Goal: Information Seeking & Learning: Learn about a topic

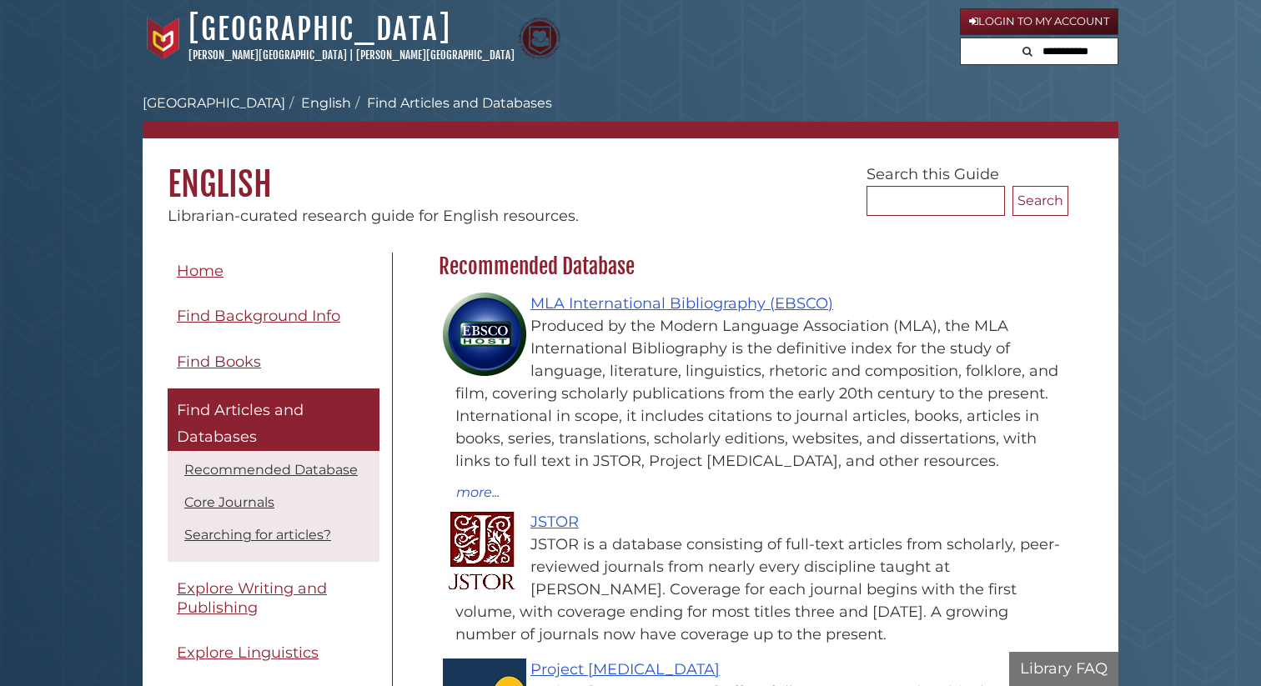
scroll to position [485, 638]
click at [1003, 17] on link "Login to My Account" at bounding box center [1039, 21] width 158 height 27
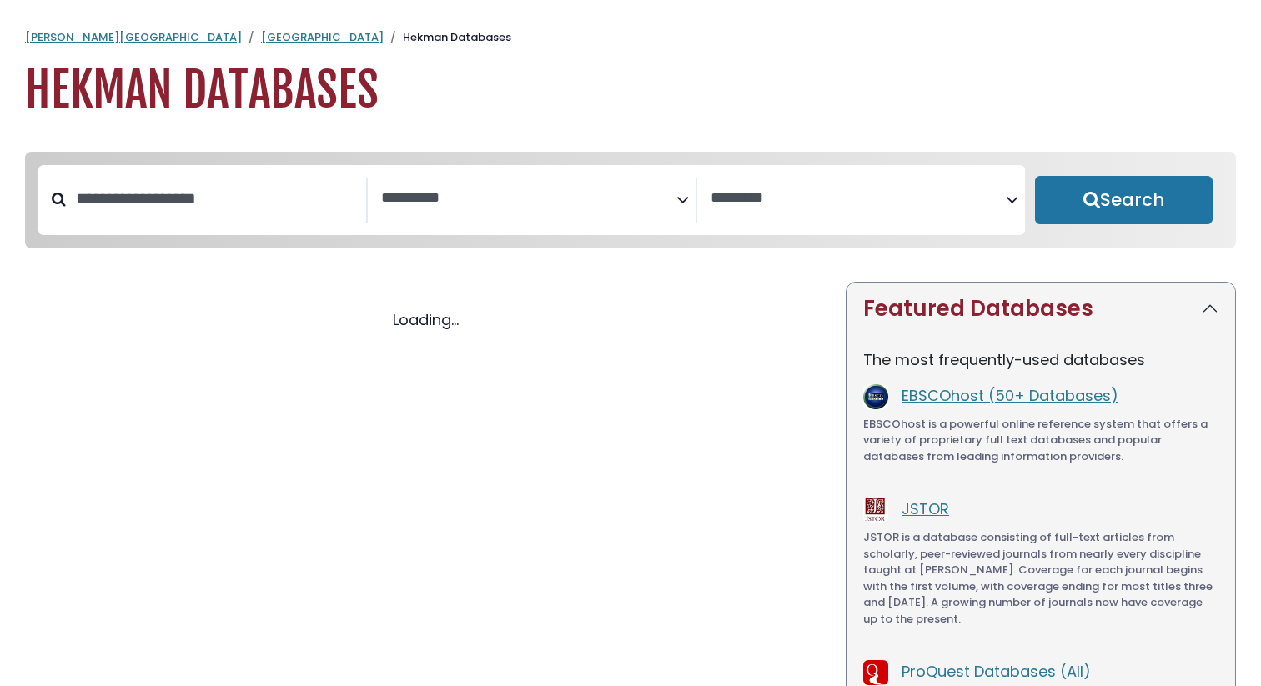
select select "Database Subject Filter"
select select "Database Vendors Filter"
select select "Database Subject Filter"
select select "Database Vendors Filter"
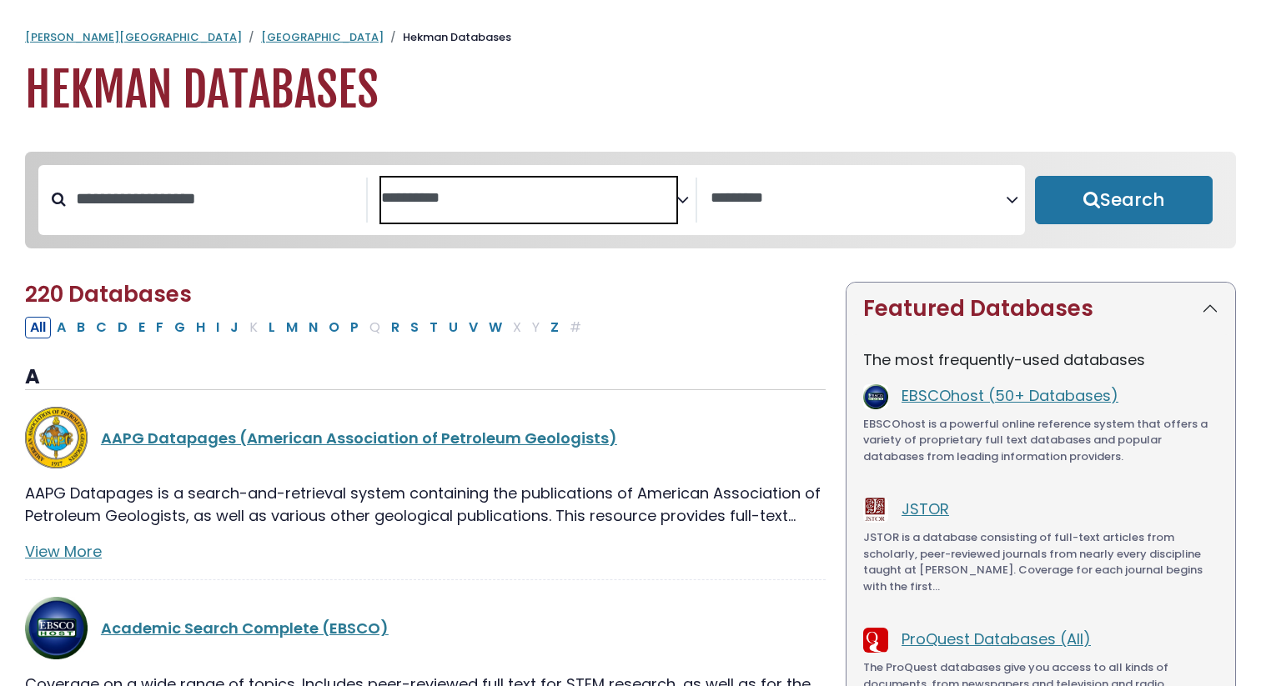
click at [406, 194] on textarea "Search" at bounding box center [528, 199] width 295 height 18
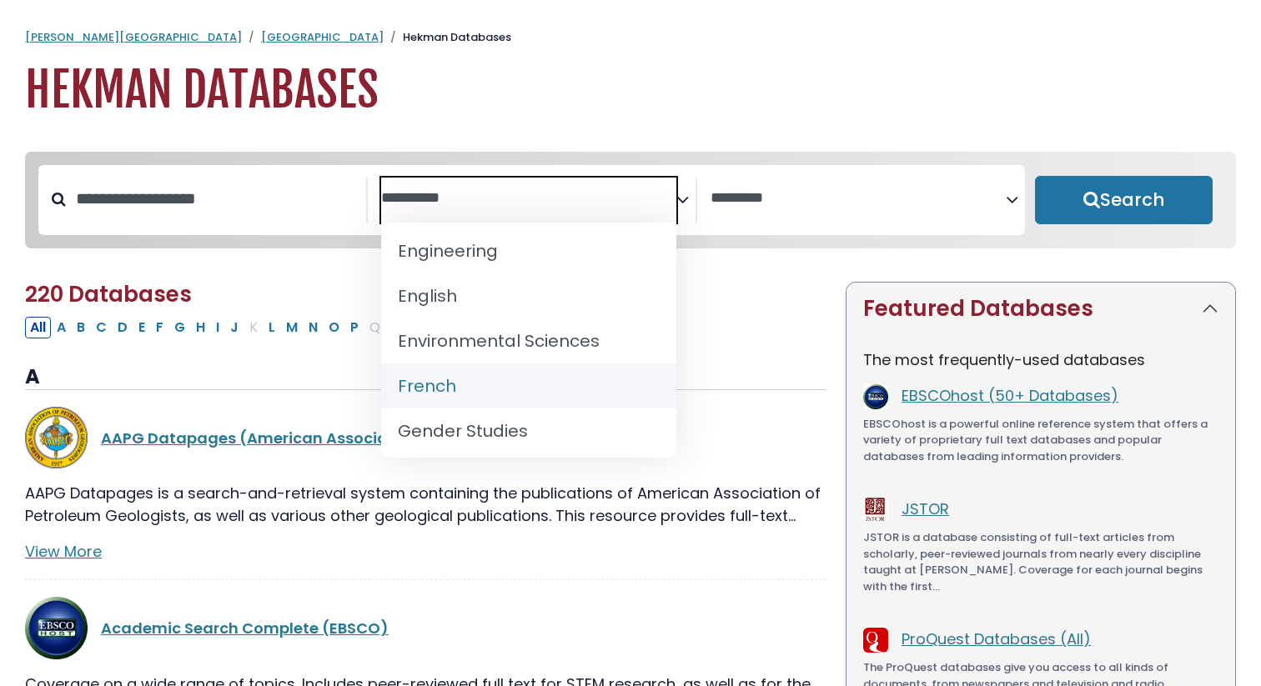
scroll to position [634, 0]
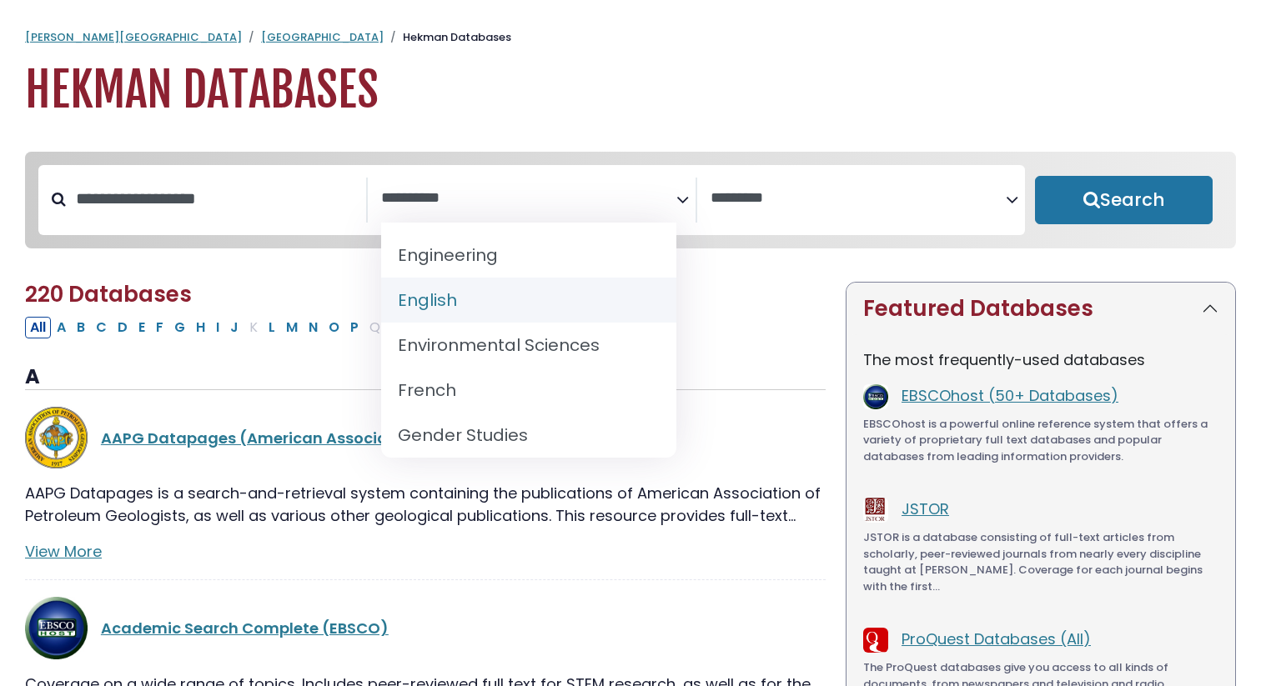
select select "*****"
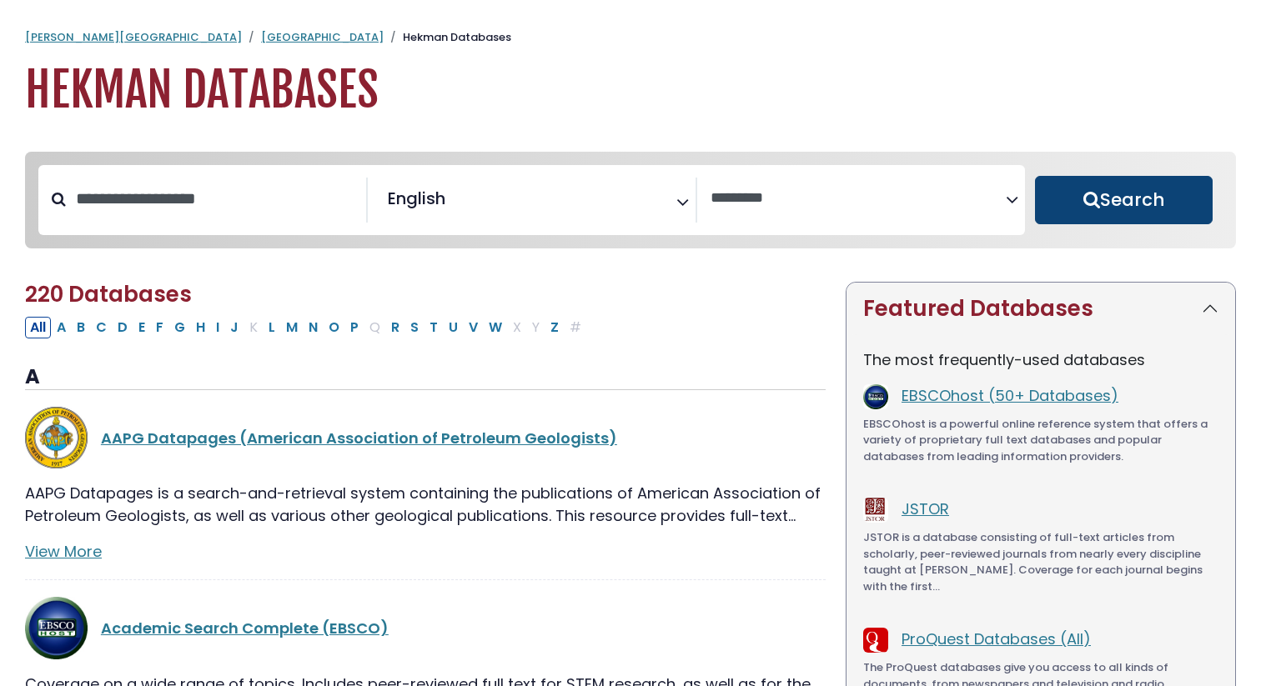
click at [1055, 199] on button "Search" at bounding box center [1124, 200] width 178 height 48
select select "Database Vendors Filter"
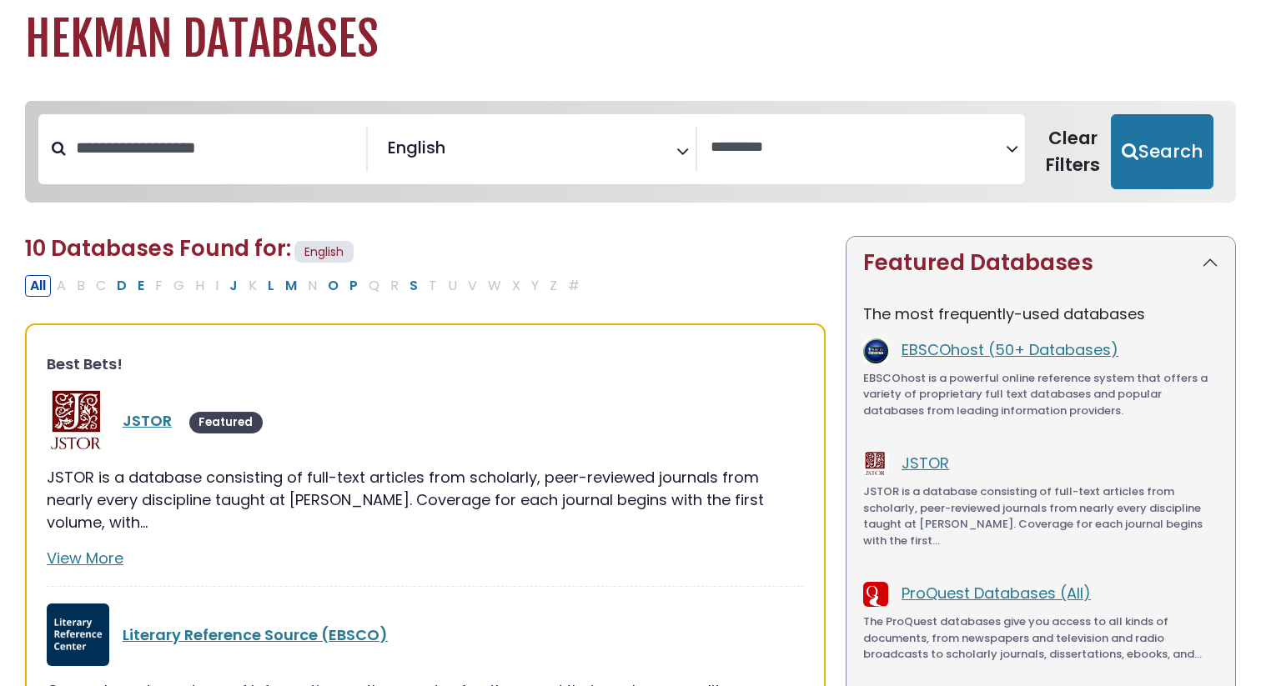
scroll to position [53, 0]
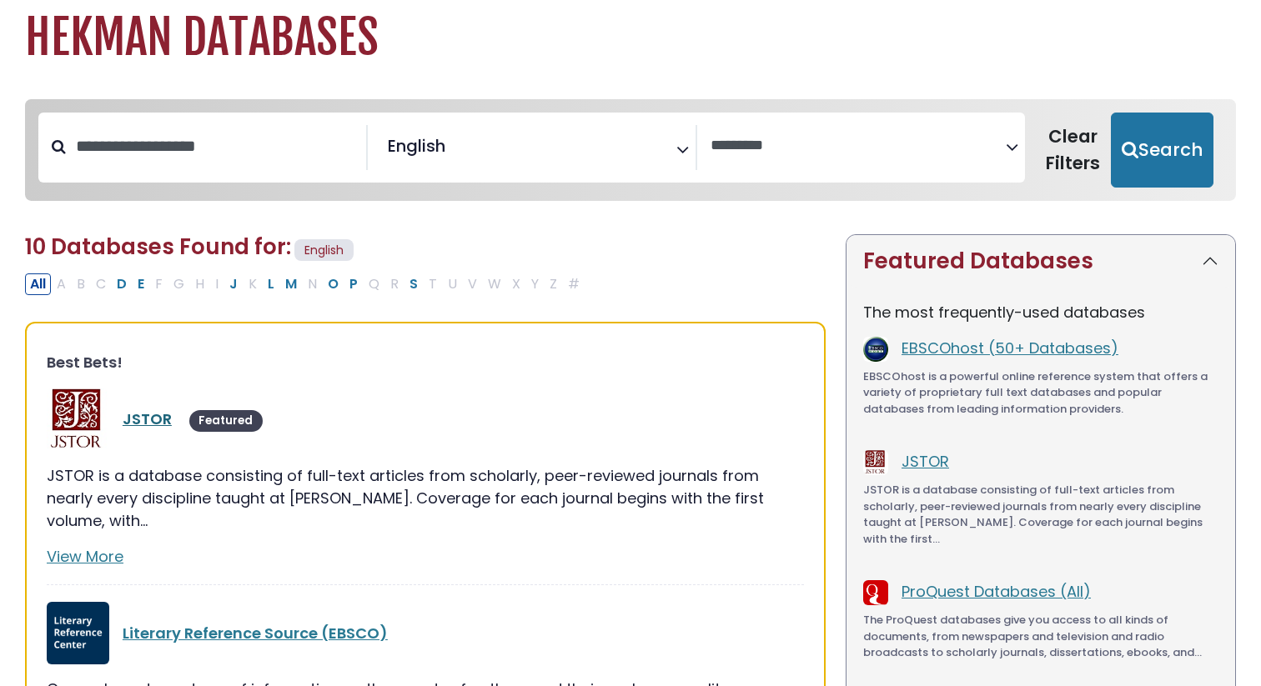
click at [139, 416] on link "JSTOR" at bounding box center [147, 419] width 49 height 21
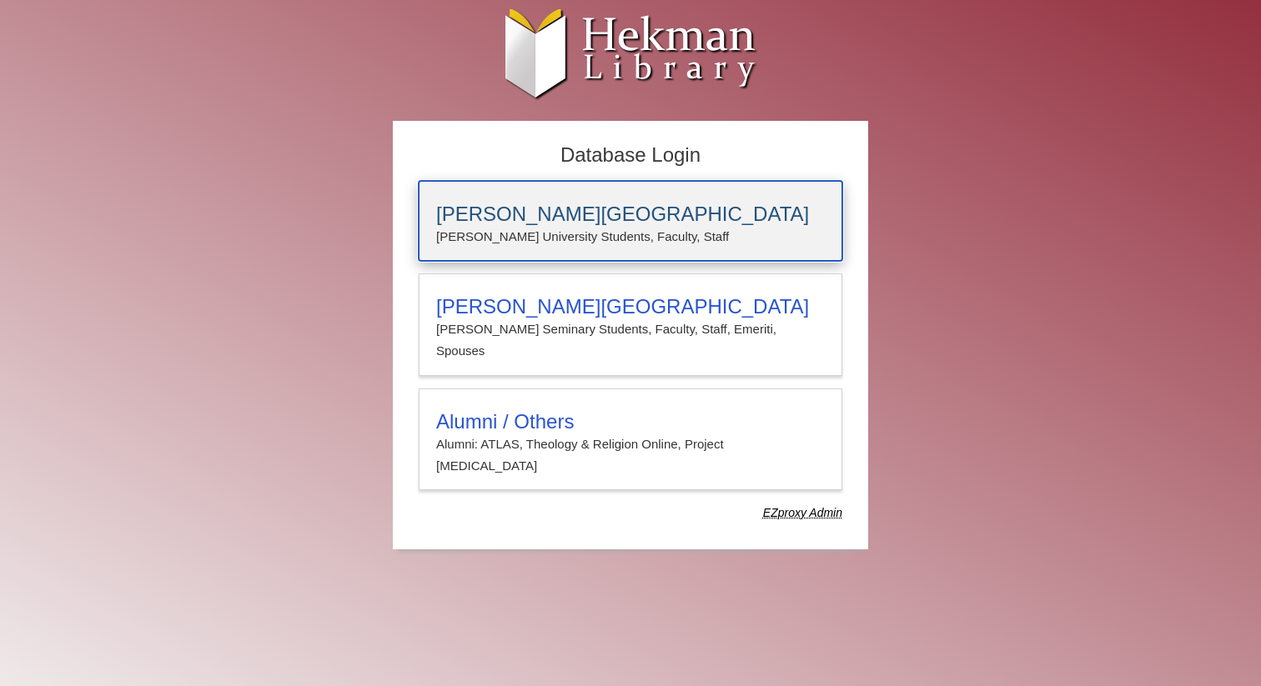
click at [587, 235] on p "[PERSON_NAME] University Students, Faculty, Staff" at bounding box center [630, 237] width 389 height 22
